Goal: Task Accomplishment & Management: Manage account settings

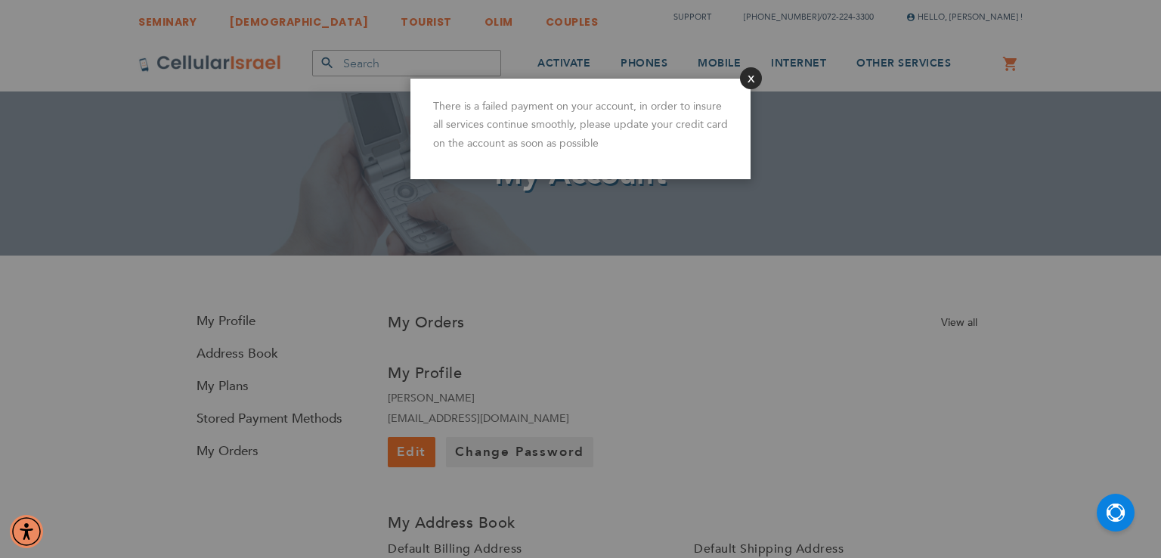
click at [745, 77] on button "Close" at bounding box center [751, 78] width 22 height 22
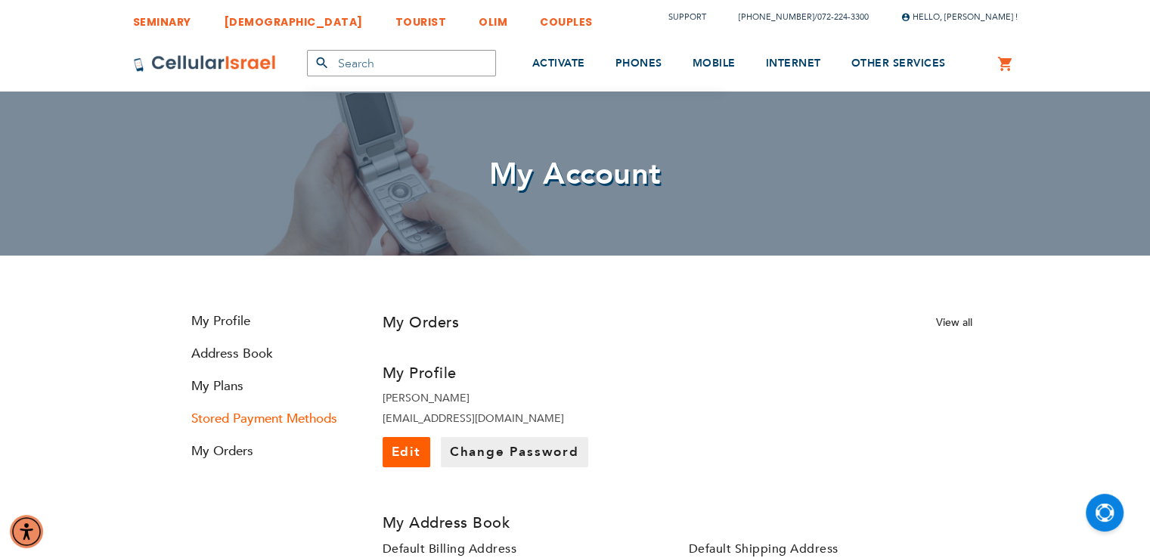
click at [234, 424] on link "Stored Payment Methods" at bounding box center [268, 418] width 181 height 17
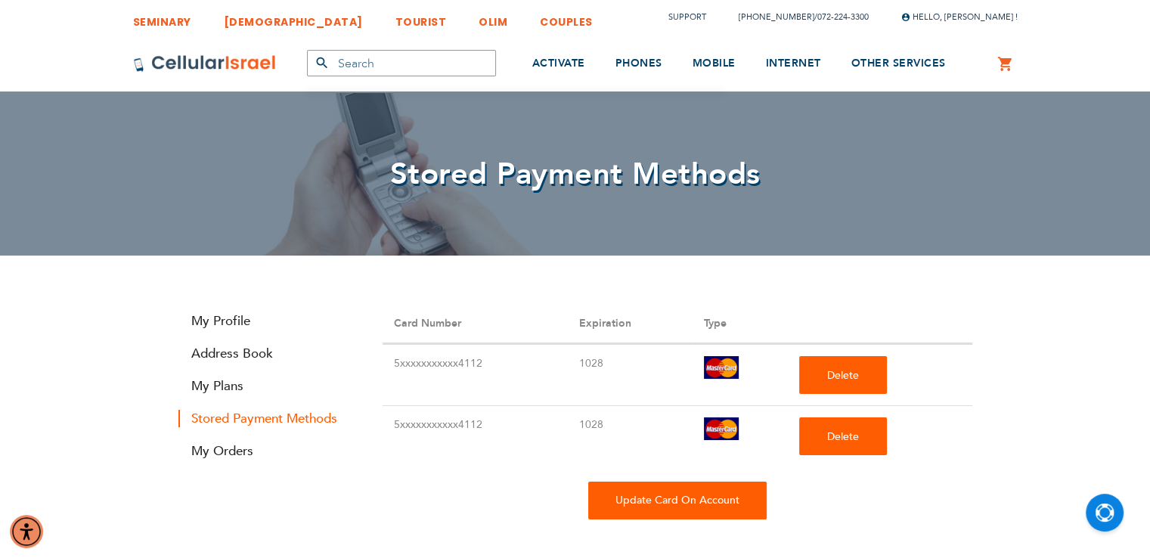
click at [700, 507] on div "Update Card On Account" at bounding box center [677, 501] width 178 height 38
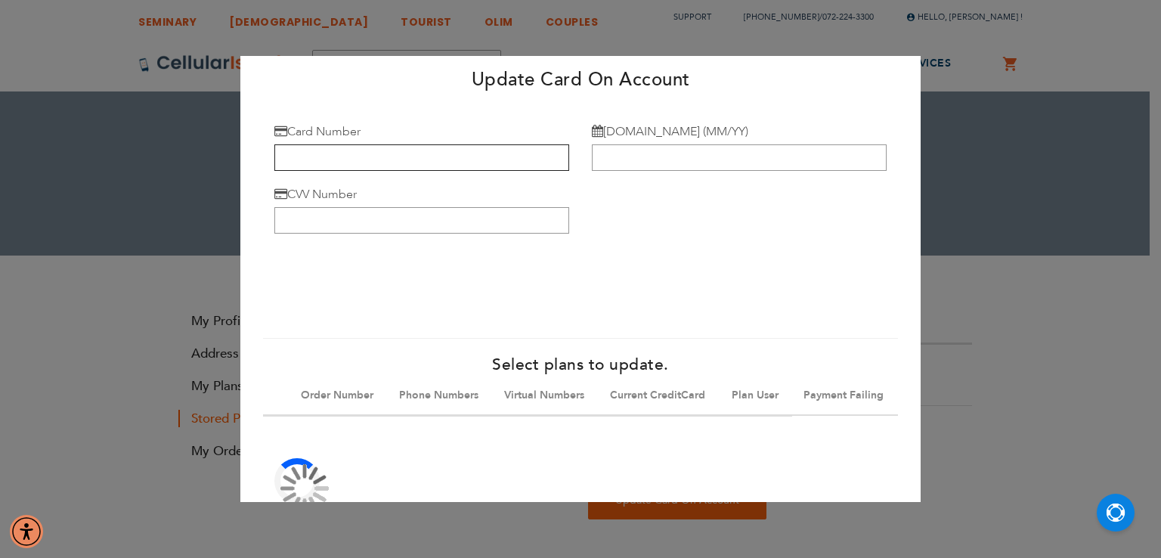
click at [401, 160] on input "Card Number" at bounding box center [421, 157] width 295 height 26
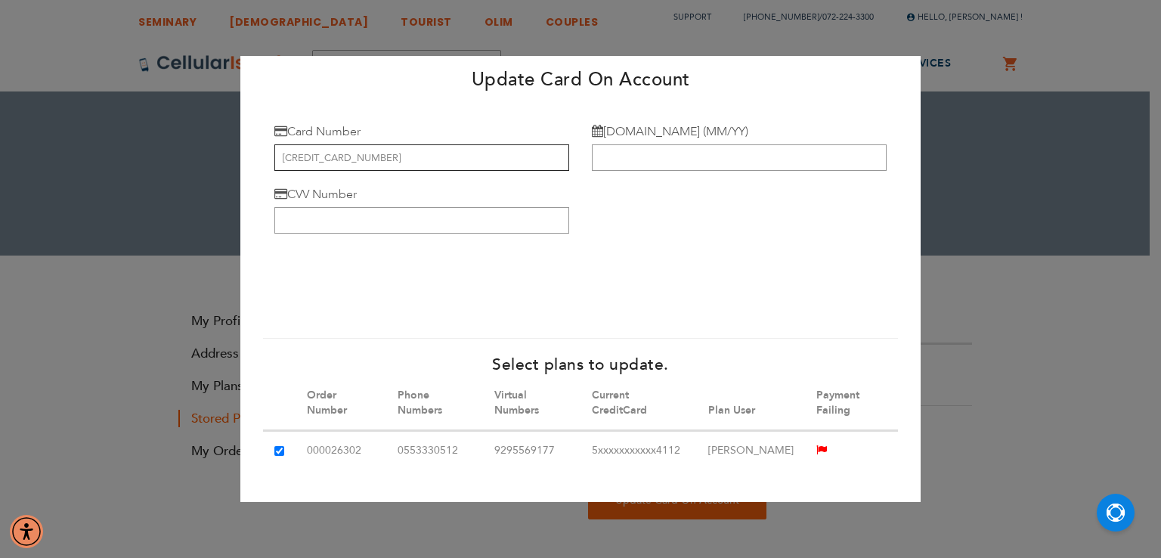
type input "[CREDIT_CARD_NUMBER]"
click at [614, 164] on input "[DOMAIN_NAME] (MM/YY)" at bounding box center [739, 157] width 295 height 26
type input "09/29"
click at [444, 223] on input "CVV Number" at bounding box center [421, 220] width 295 height 26
type input "812"
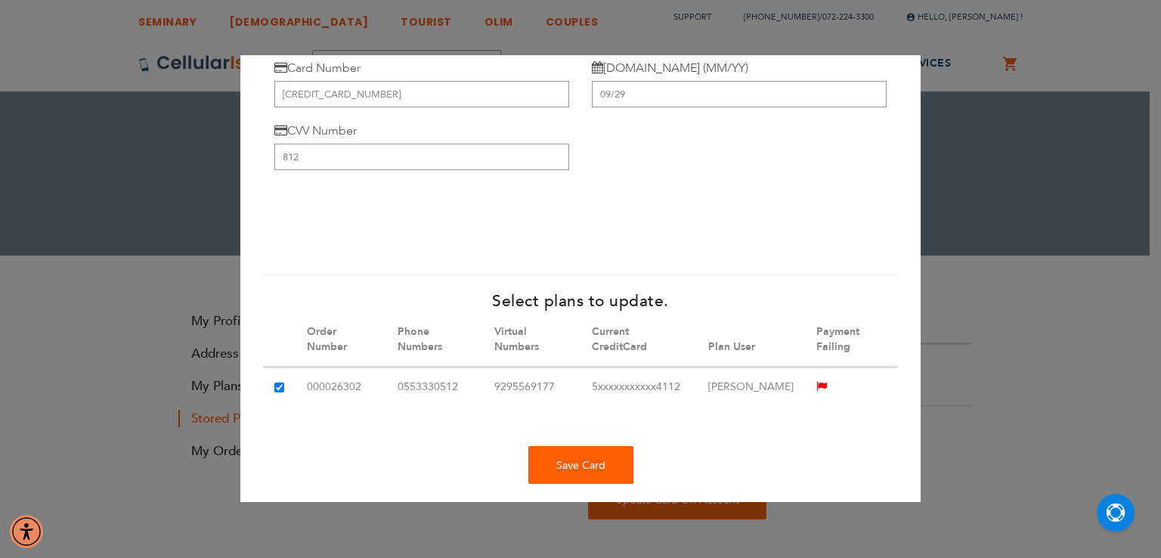
scroll to position [104, 0]
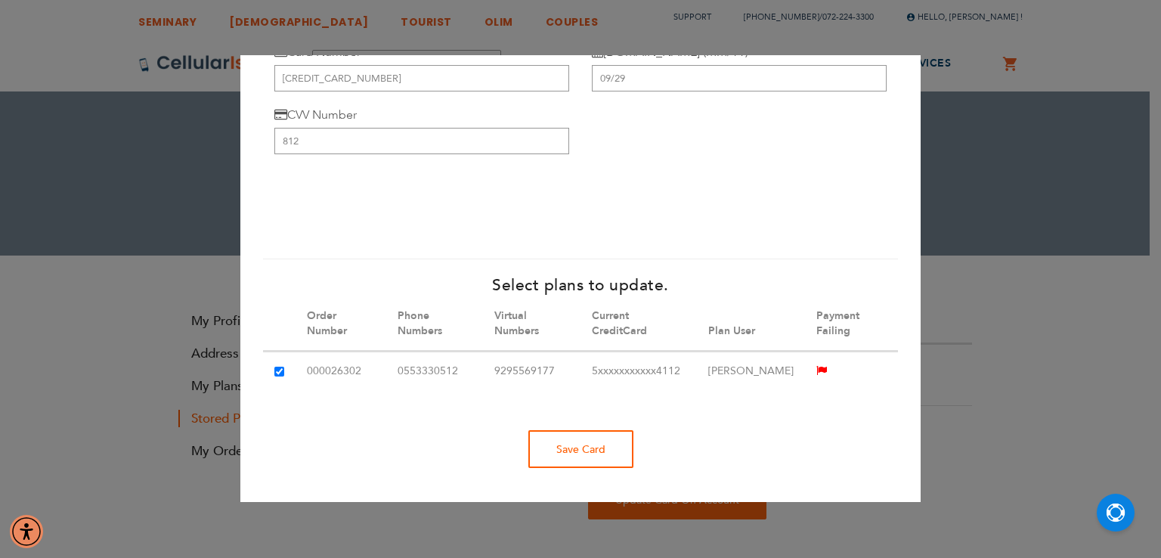
click at [593, 458] on div "Save Card" at bounding box center [580, 449] width 105 height 38
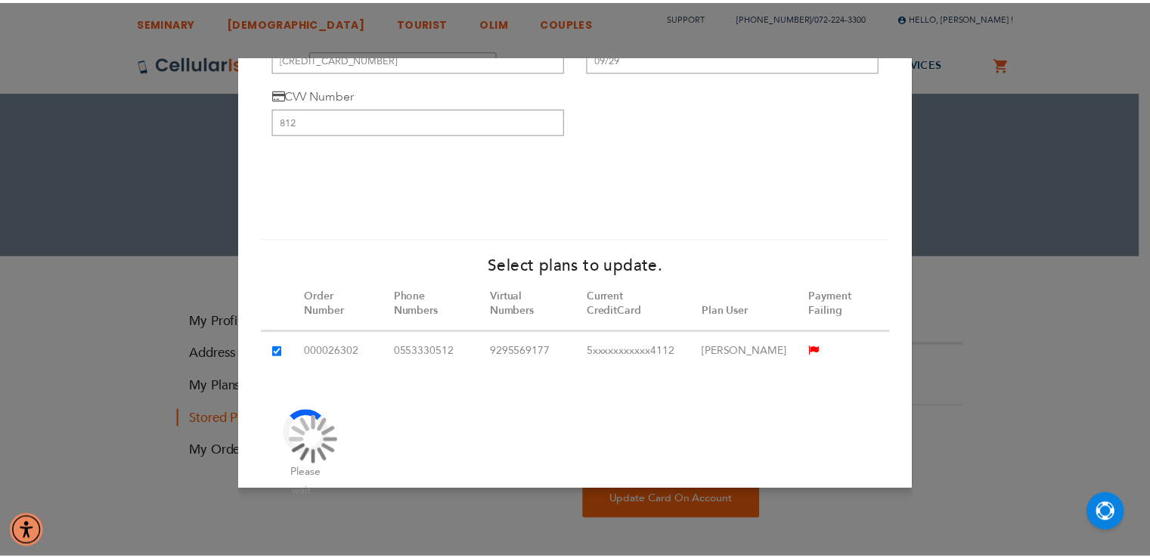
scroll to position [0, 0]
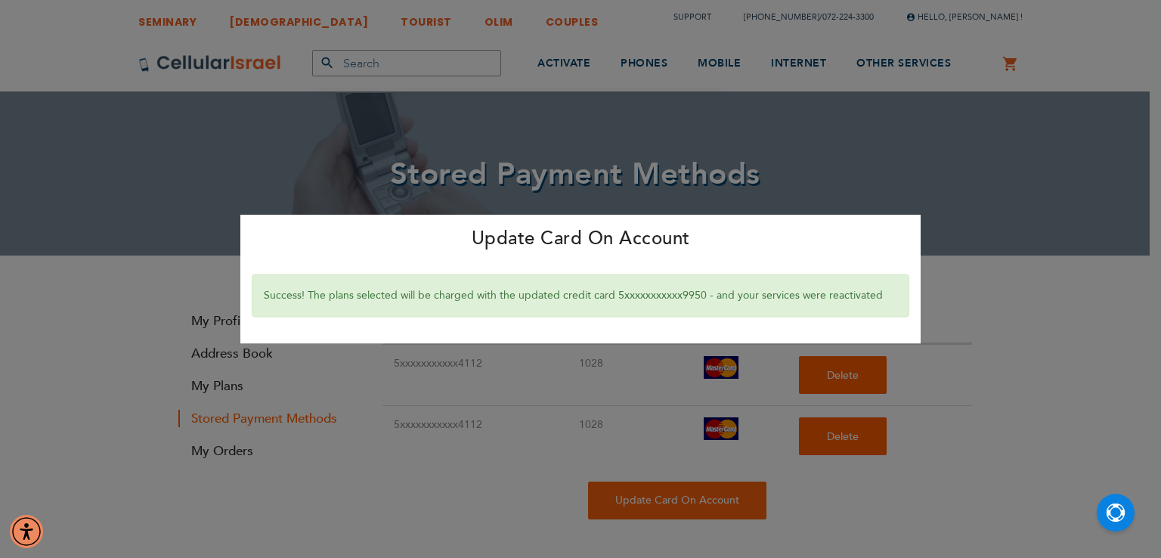
click at [417, 506] on div "Update Card On Account × Success! The plans selected will be charged with the u…" at bounding box center [580, 279] width 1161 height 558
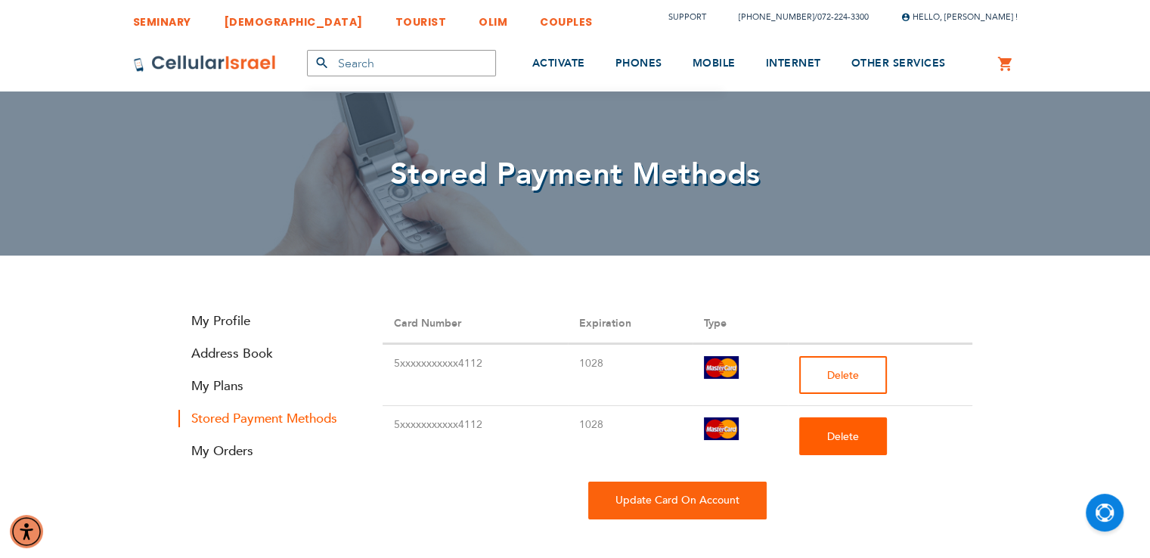
click at [812, 389] on button "Delete" at bounding box center [843, 375] width 88 height 38
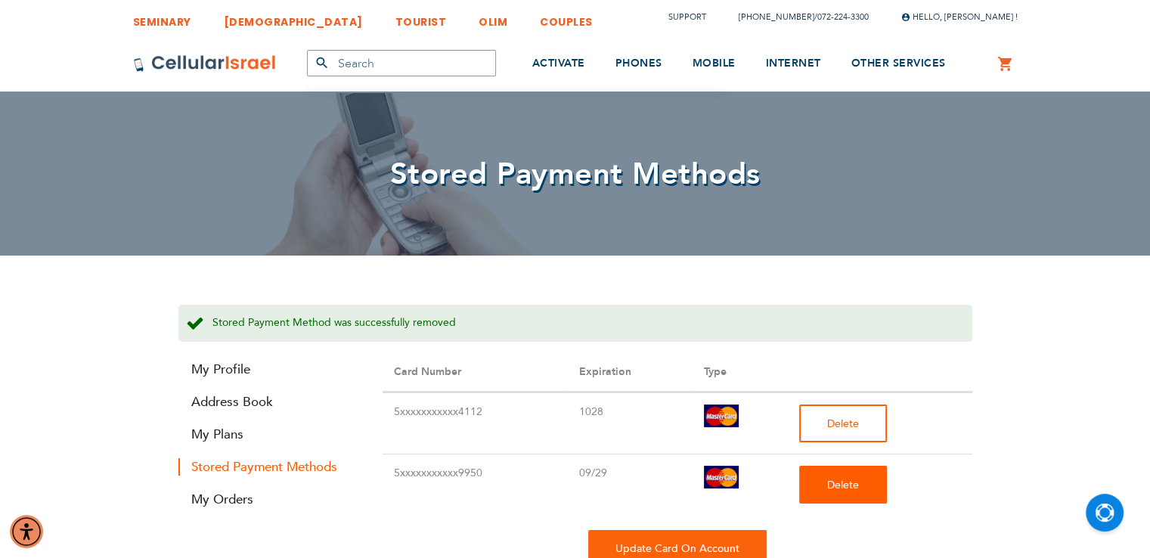
click at [844, 432] on button "Delete" at bounding box center [843, 423] width 88 height 38
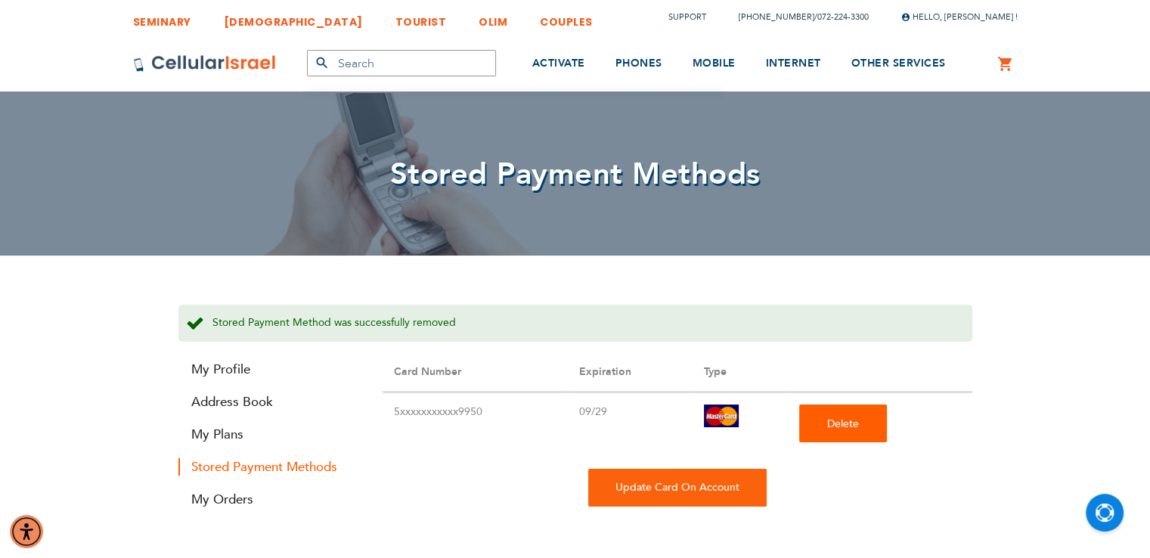
click at [439, 406] on td "5xxxxxxxxxxx9950" at bounding box center [475, 422] width 185 height 61
click at [432, 381] on th "Card Number" at bounding box center [475, 372] width 185 height 39
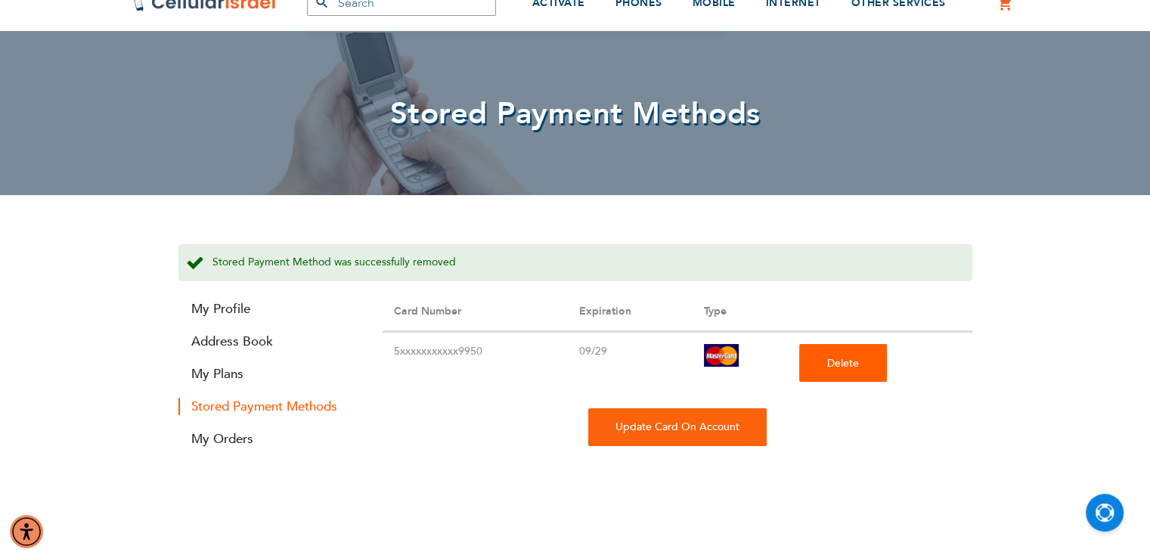
scroll to position [12, 0]
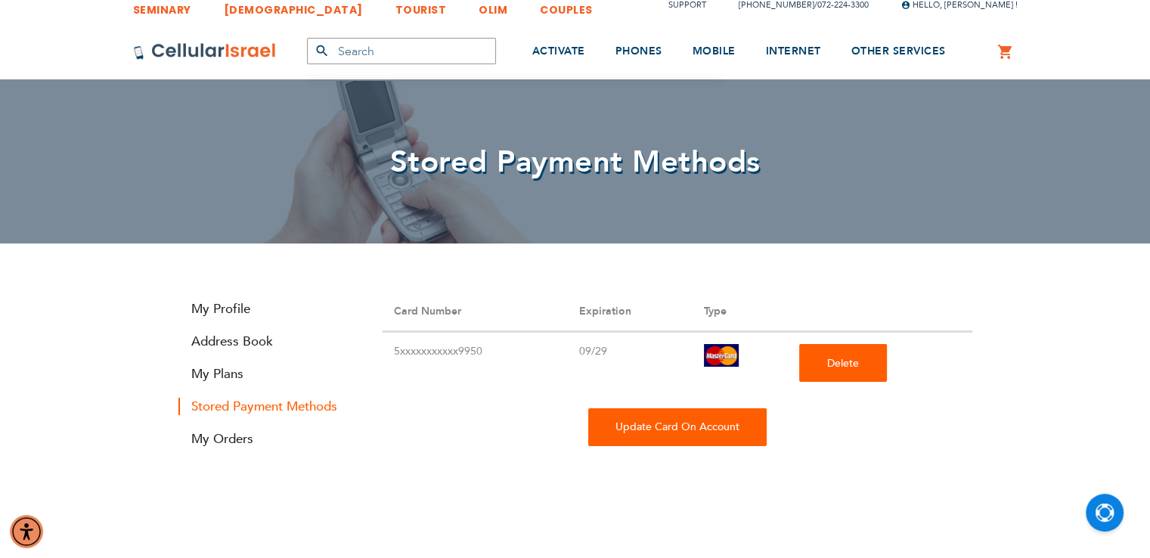
click at [617, 437] on div "Update Card On Account" at bounding box center [677, 427] width 178 height 38
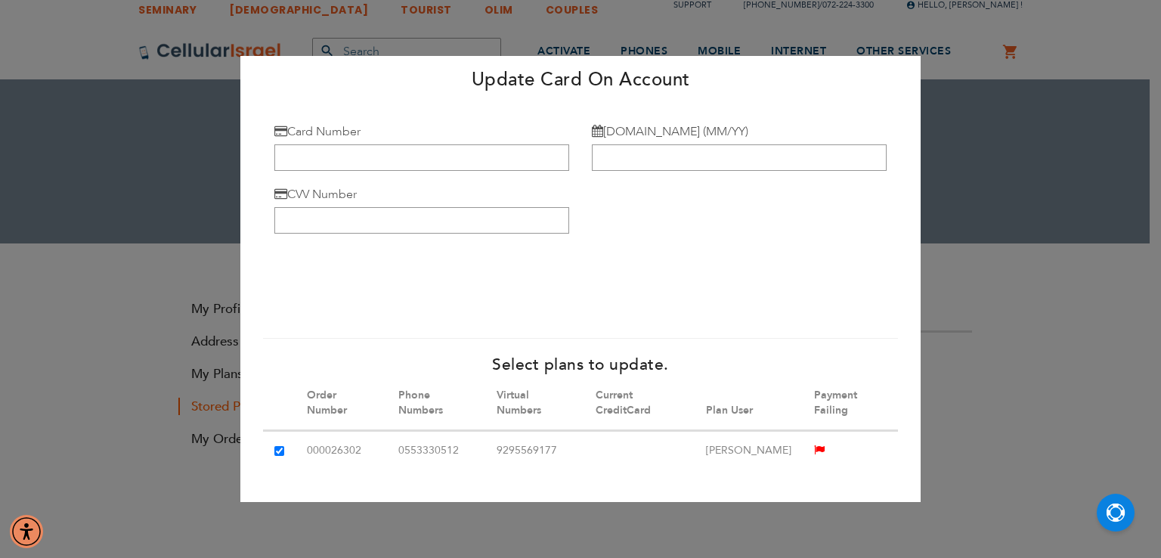
click at [1046, 321] on div "Update Card On Account × Card Number Exp.Date (MM/YY) CVV Number" at bounding box center [580, 279] width 1161 height 558
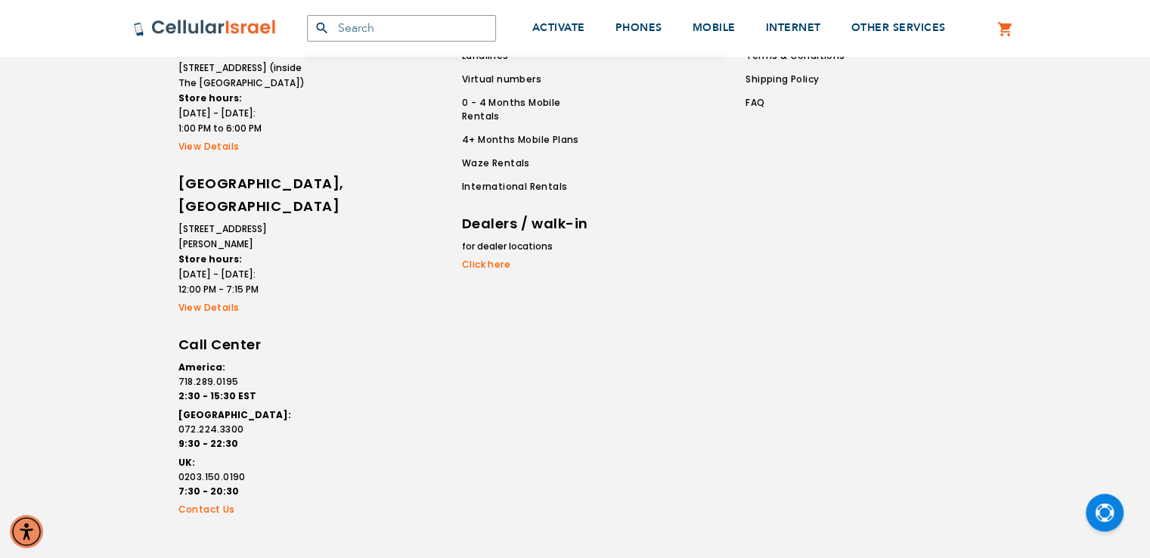
scroll to position [0, 0]
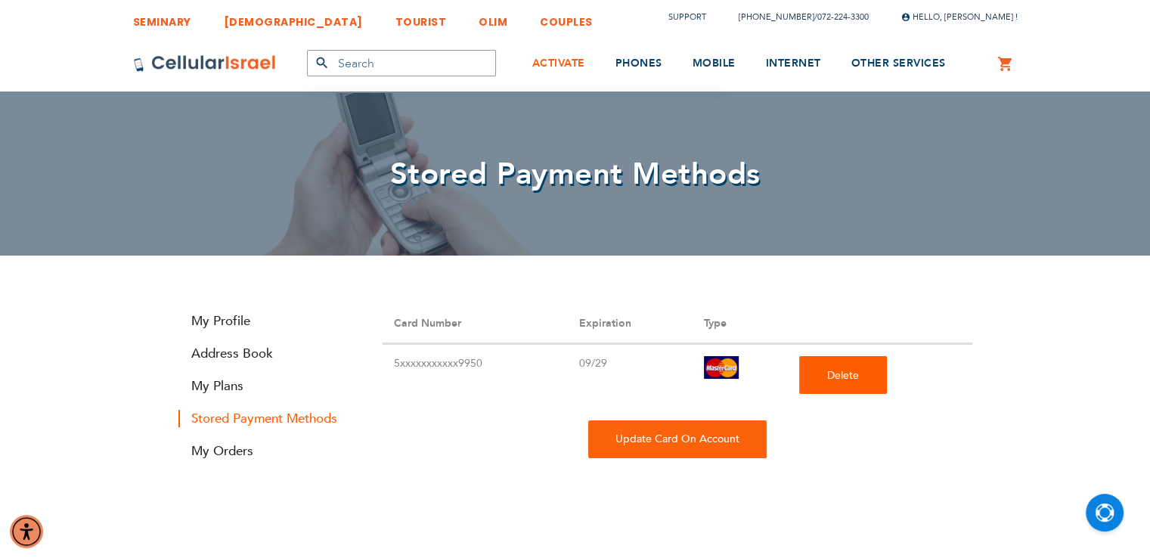
click at [576, 74] on link "ACTIVATE" at bounding box center [558, 64] width 53 height 57
